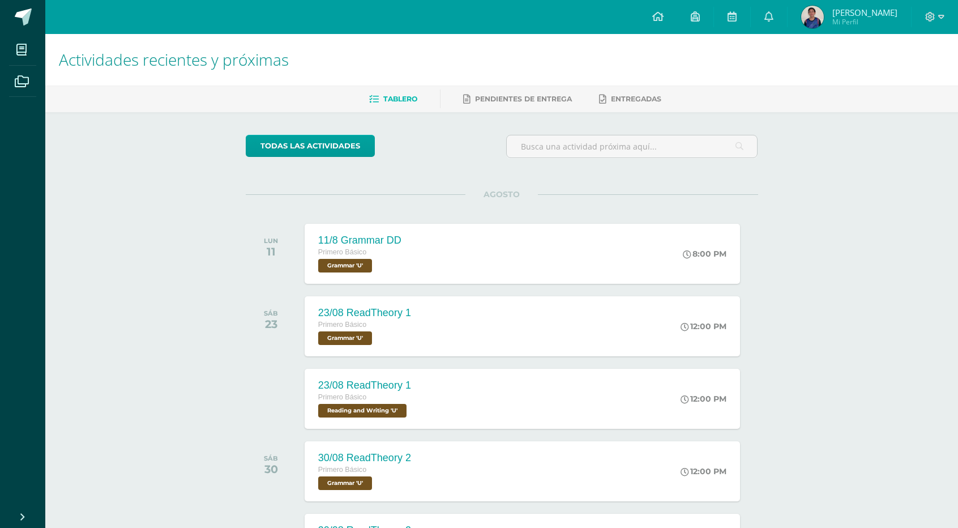
click at [817, 29] on link "Liam Sebástian Mi Perfil" at bounding box center [848, 17] width 123 height 34
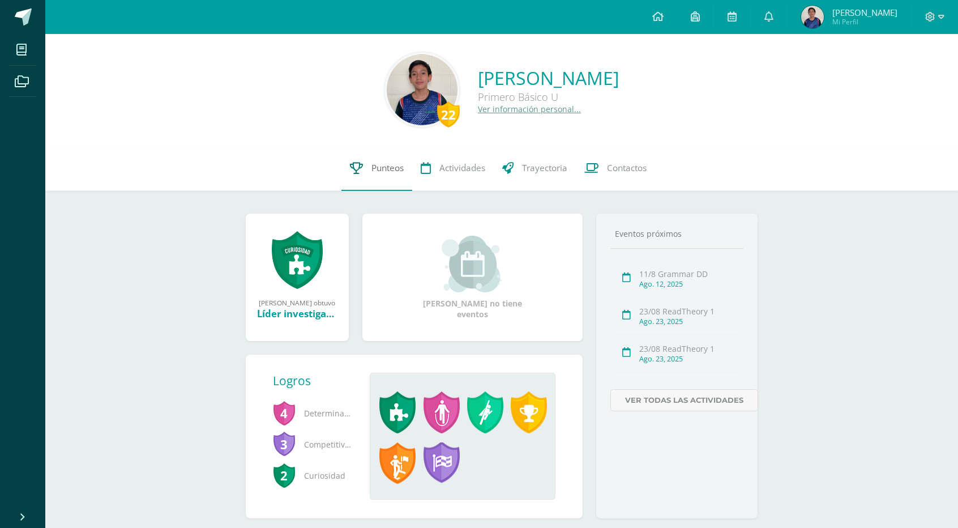
click at [387, 162] on span "Punteos" at bounding box center [387, 168] width 32 height 12
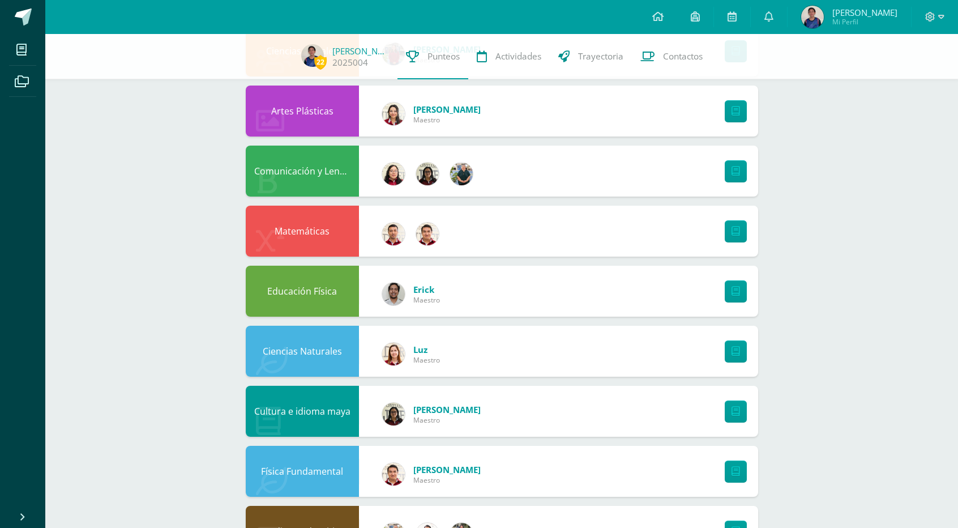
scroll to position [213, 0]
click at [388, 349] on img at bounding box center [393, 353] width 23 height 23
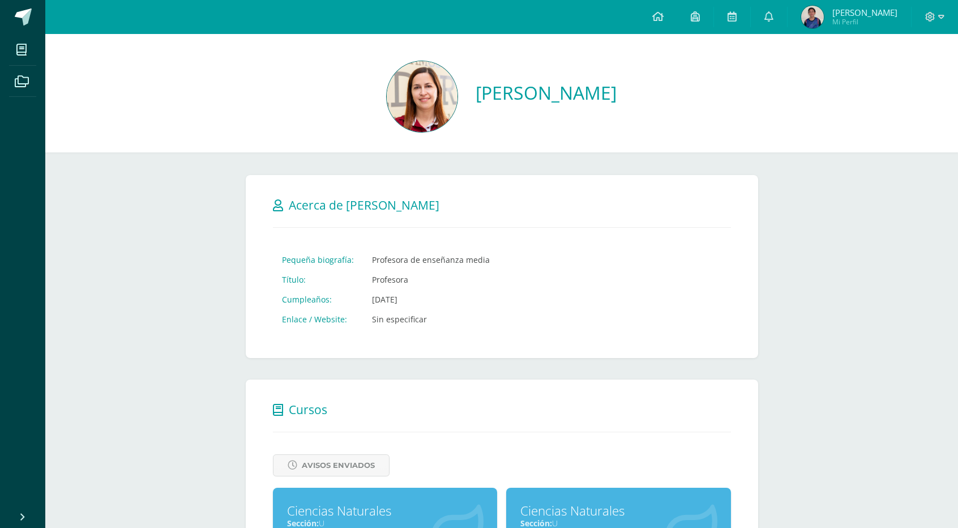
click at [372, 201] on span "Acerca de Luz Secaida" at bounding box center [364, 205] width 151 height 16
click at [413, 262] on td "Profesora de enseñanza media" at bounding box center [431, 260] width 136 height 20
click at [455, 80] on img at bounding box center [422, 96] width 71 height 71
click at [845, 8] on span "[PERSON_NAME]" at bounding box center [864, 12] width 65 height 11
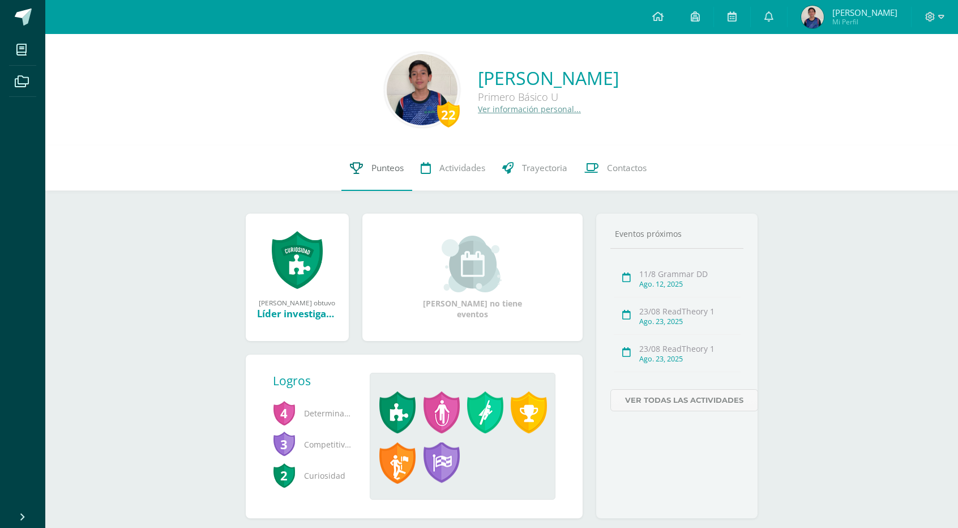
click at [388, 173] on span "Punteos" at bounding box center [387, 168] width 32 height 12
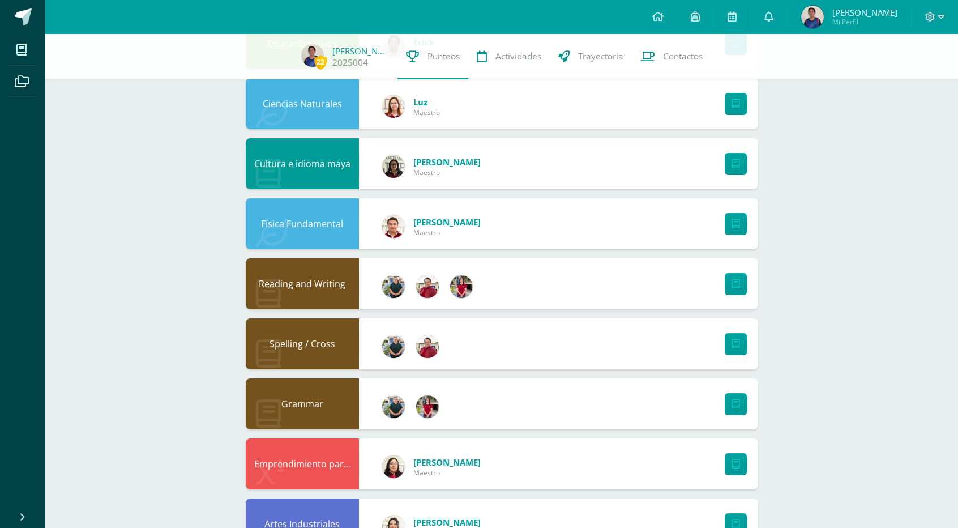
scroll to position [460, 0]
click at [423, 287] on img at bounding box center [427, 286] width 23 height 23
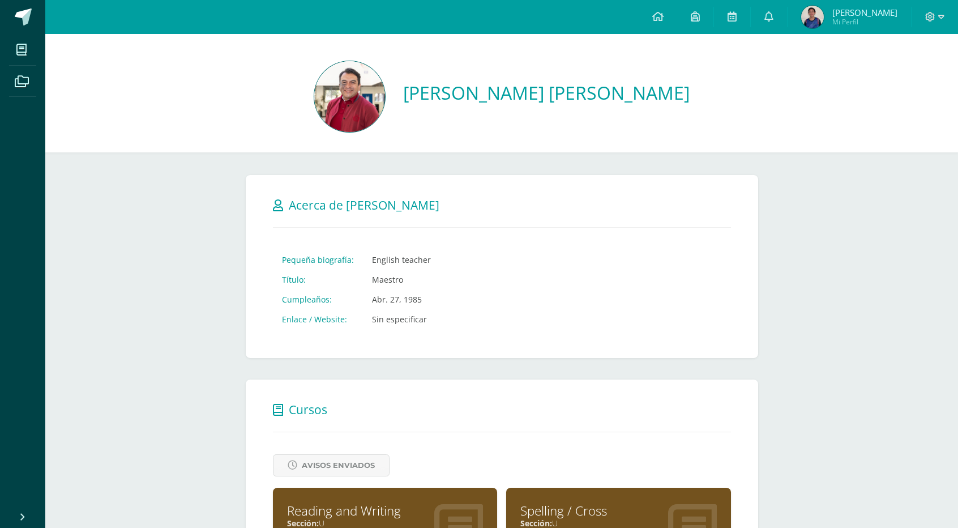
click at [427, 406] on h2 "Cursos" at bounding box center [502, 408] width 458 height 23
click at [417, 407] on h2 "Cursos" at bounding box center [502, 408] width 458 height 23
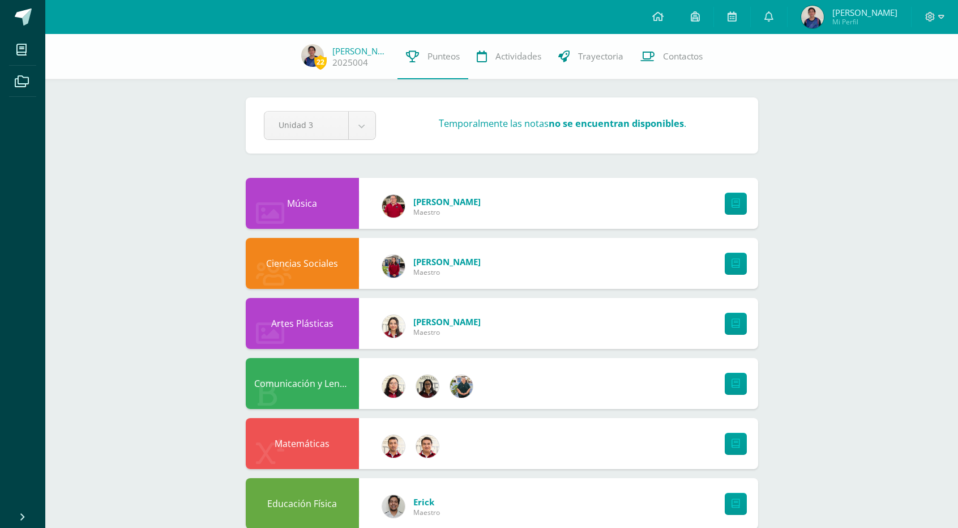
scroll to position [460, 0]
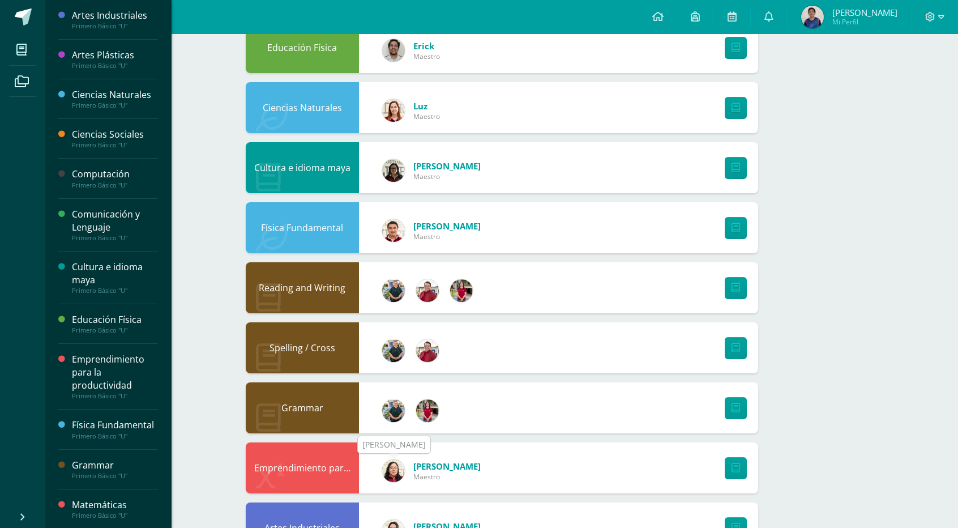
click at [388, 476] on img at bounding box center [393, 470] width 23 height 23
